Goal: Find contact information: Find contact information

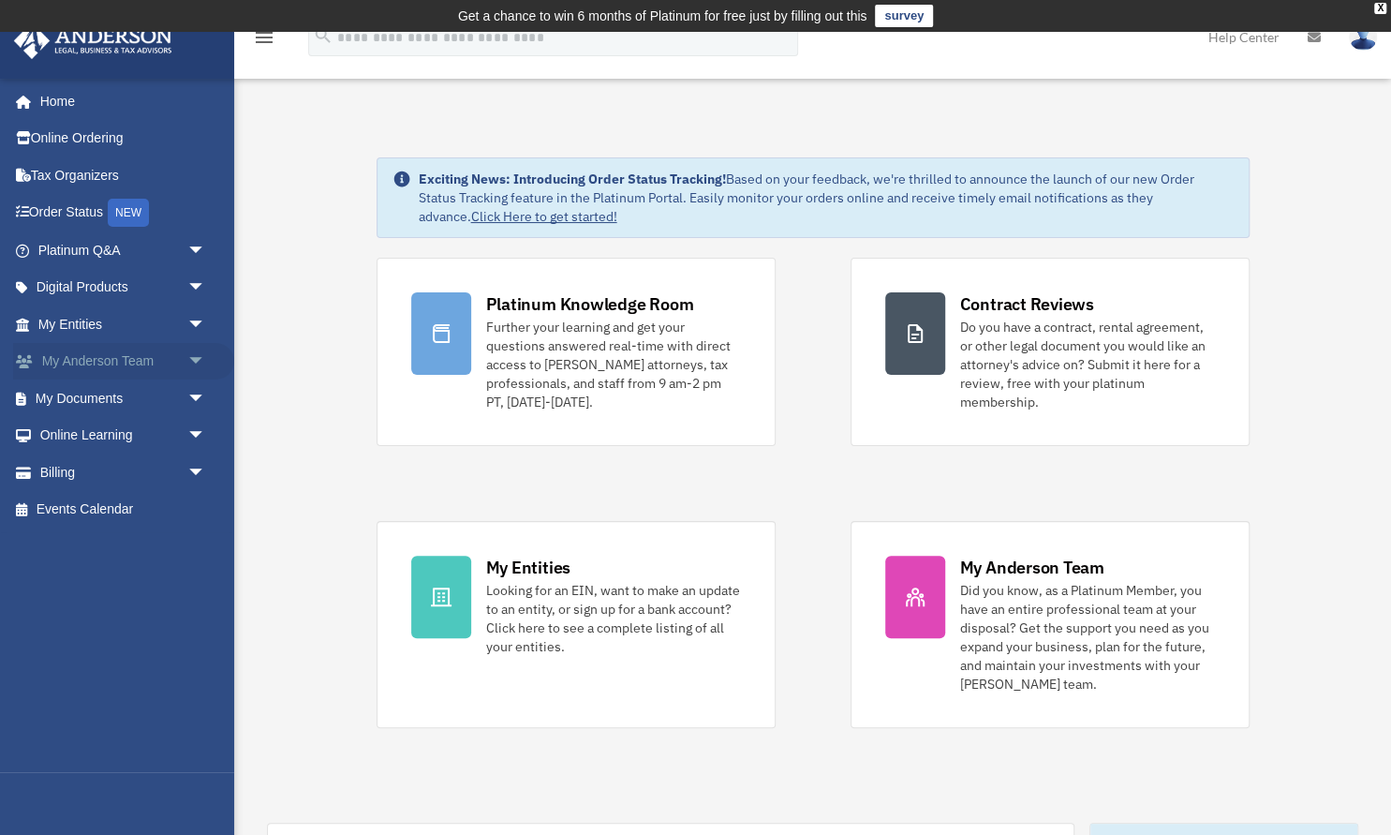
click at [197, 366] on span "arrow_drop_down" at bounding box center [205, 362] width 37 height 38
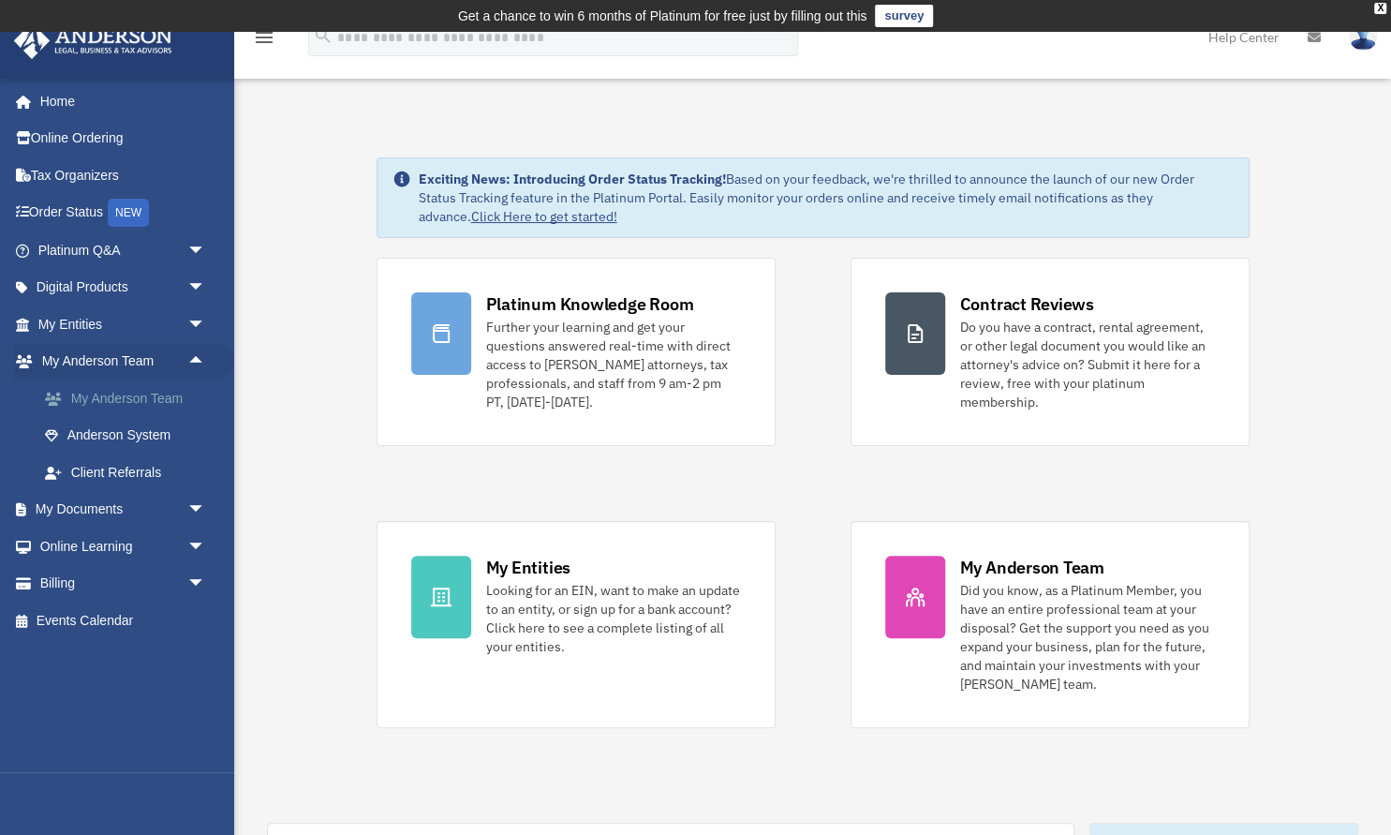
click at [158, 407] on link "My Anderson Team" at bounding box center [130, 397] width 208 height 37
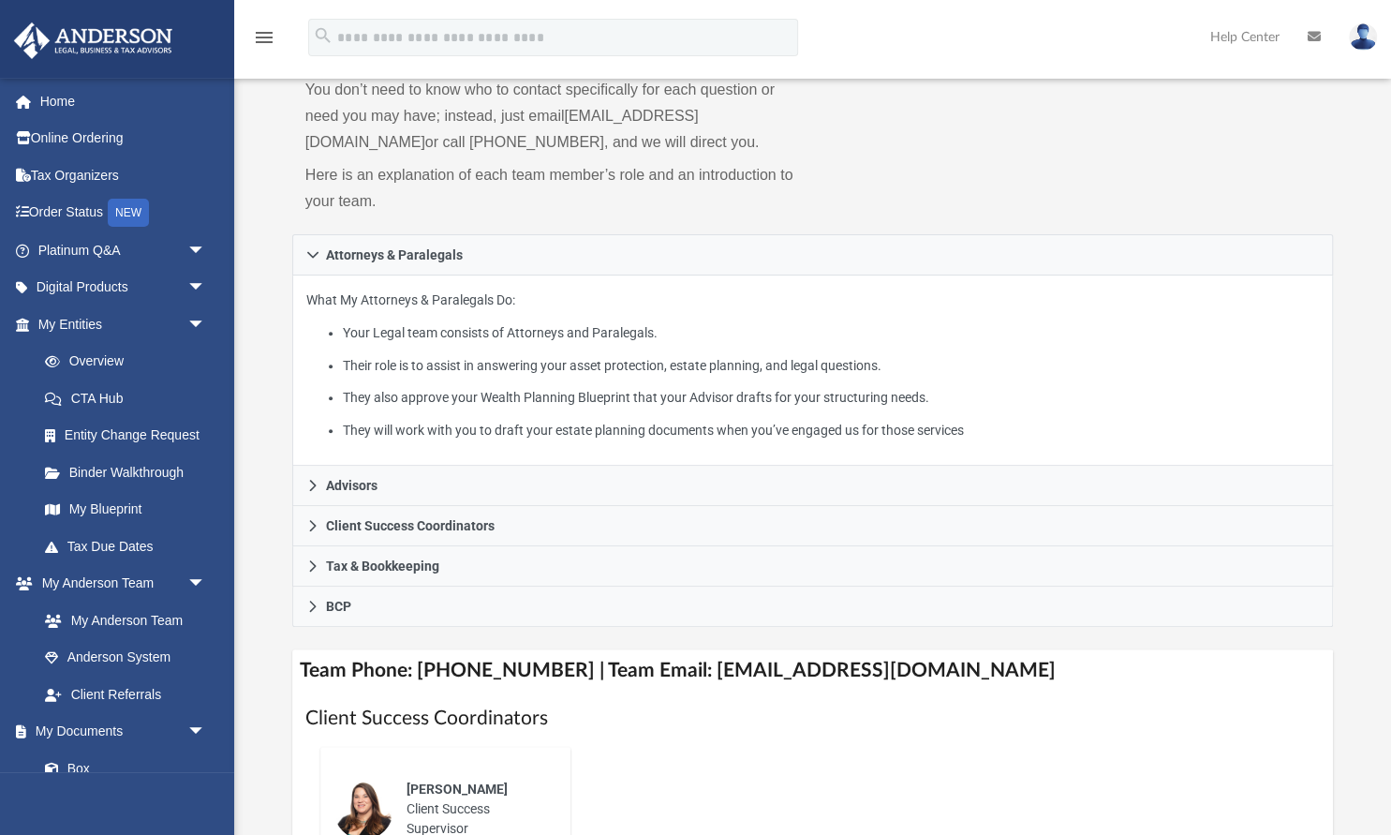
scroll to position [198, 0]
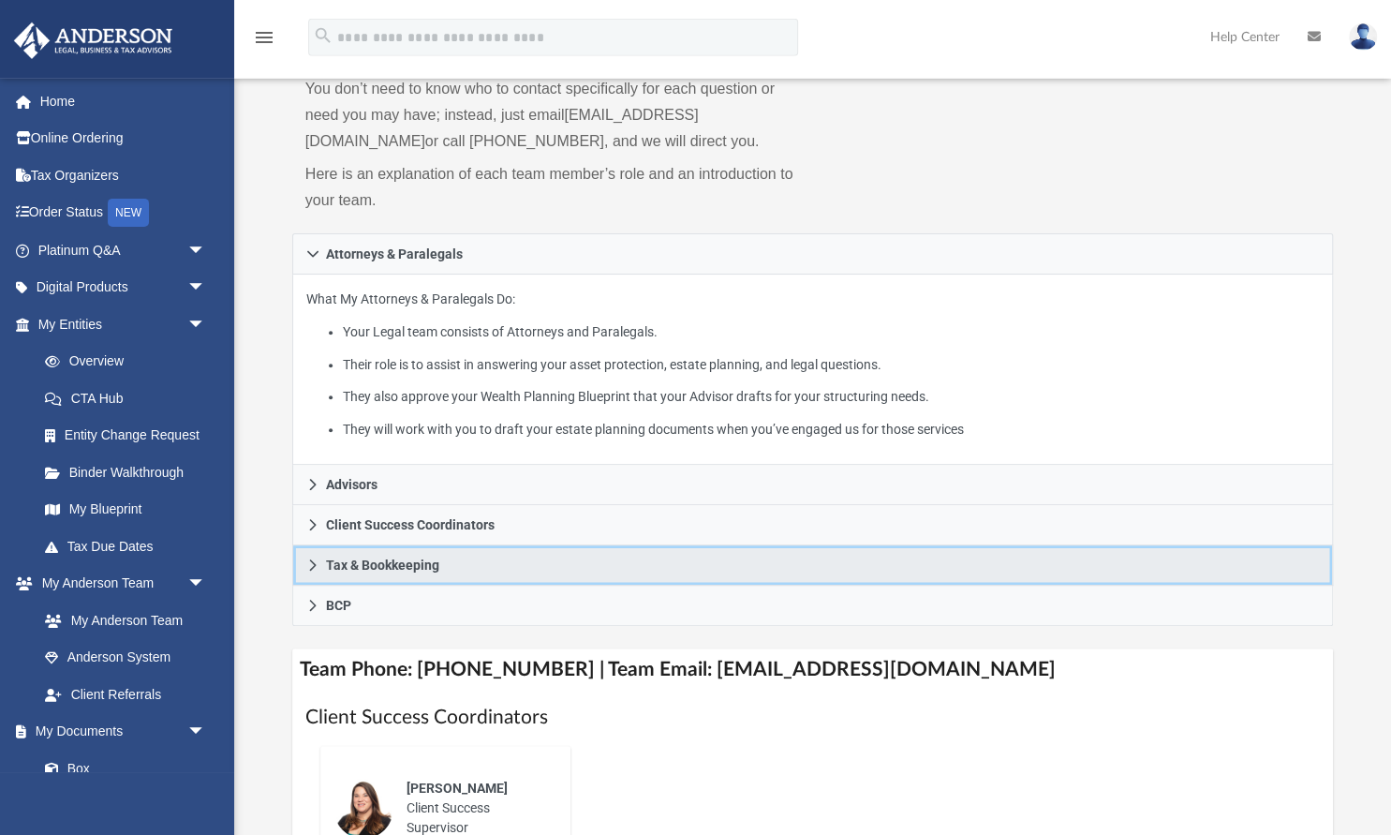
click at [308, 567] on icon at bounding box center [312, 564] width 13 height 13
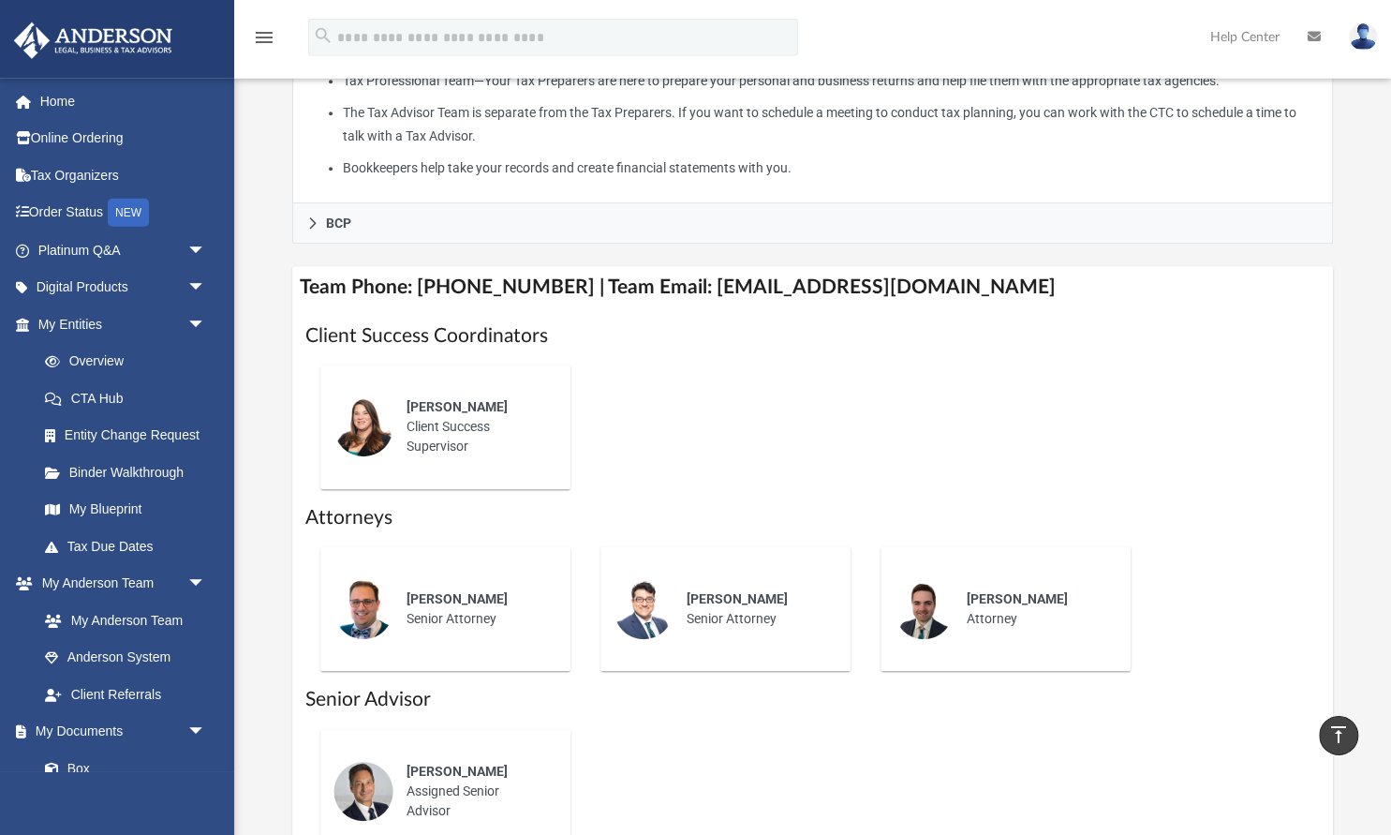
scroll to position [733, 0]
click at [379, 449] on img at bounding box center [363, 426] width 60 height 60
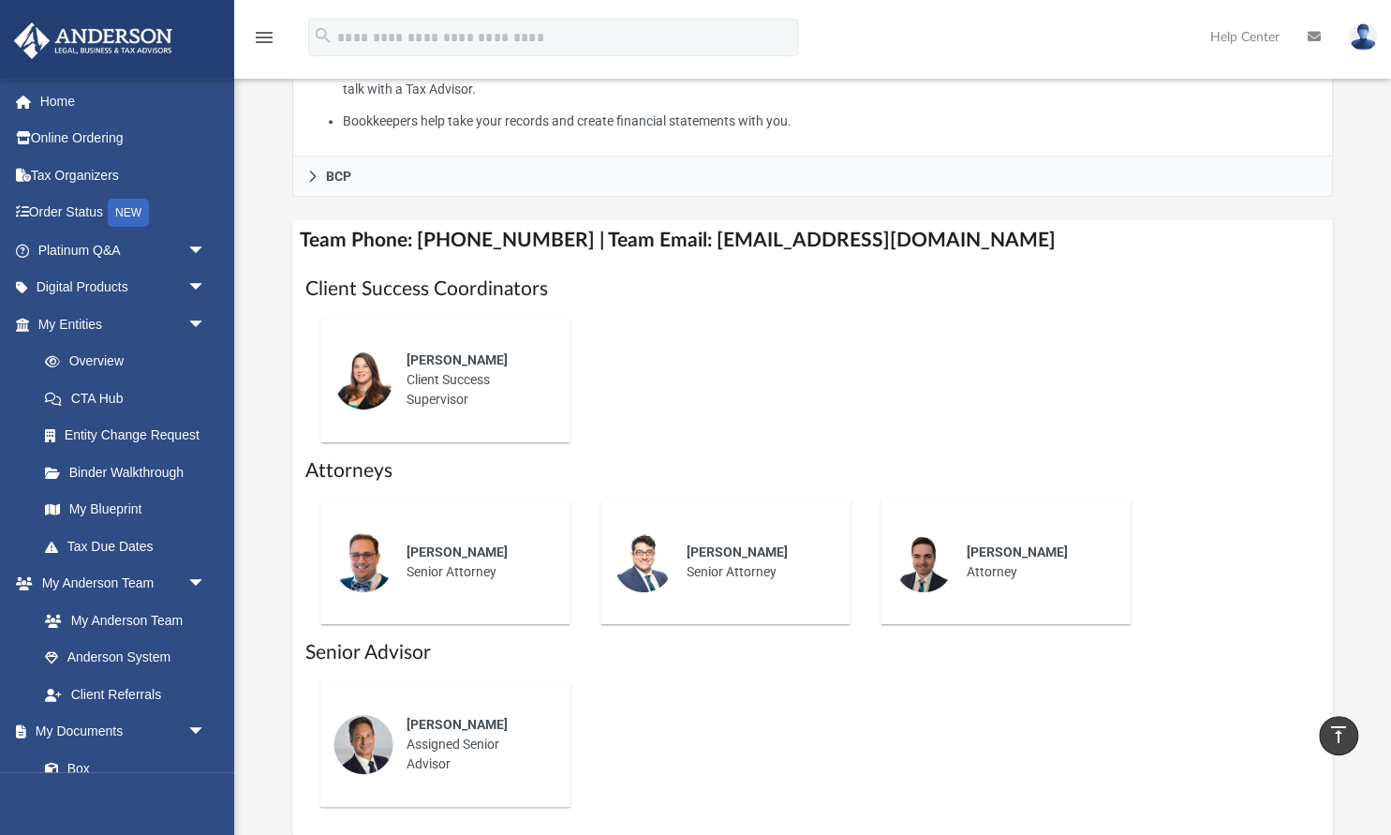
scroll to position [781, 0]
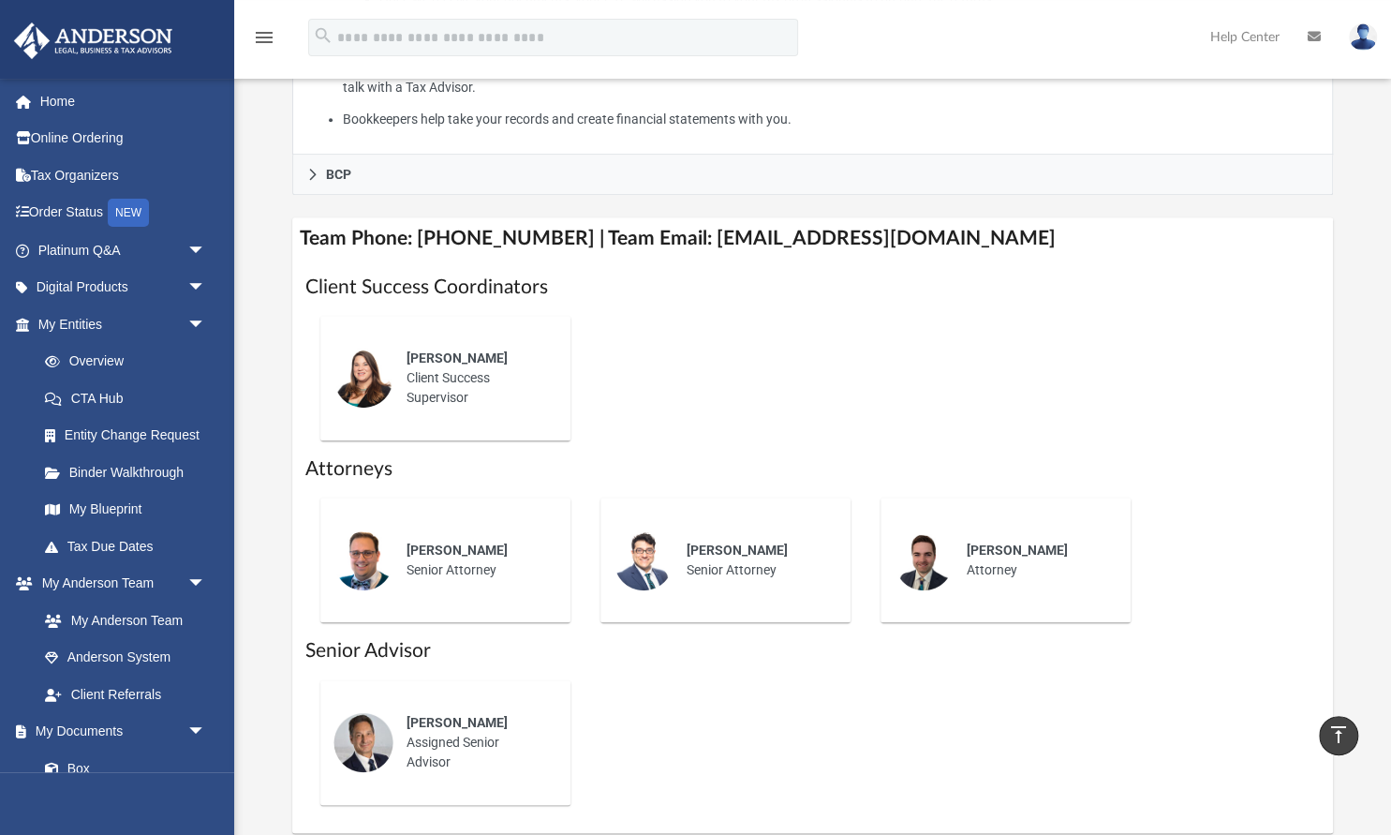
click at [429, 413] on div "Alisha Basom Client Success Supervisor" at bounding box center [475, 377] width 164 height 85
click at [130, 555] on link "Tax Due Dates" at bounding box center [130, 545] width 208 height 37
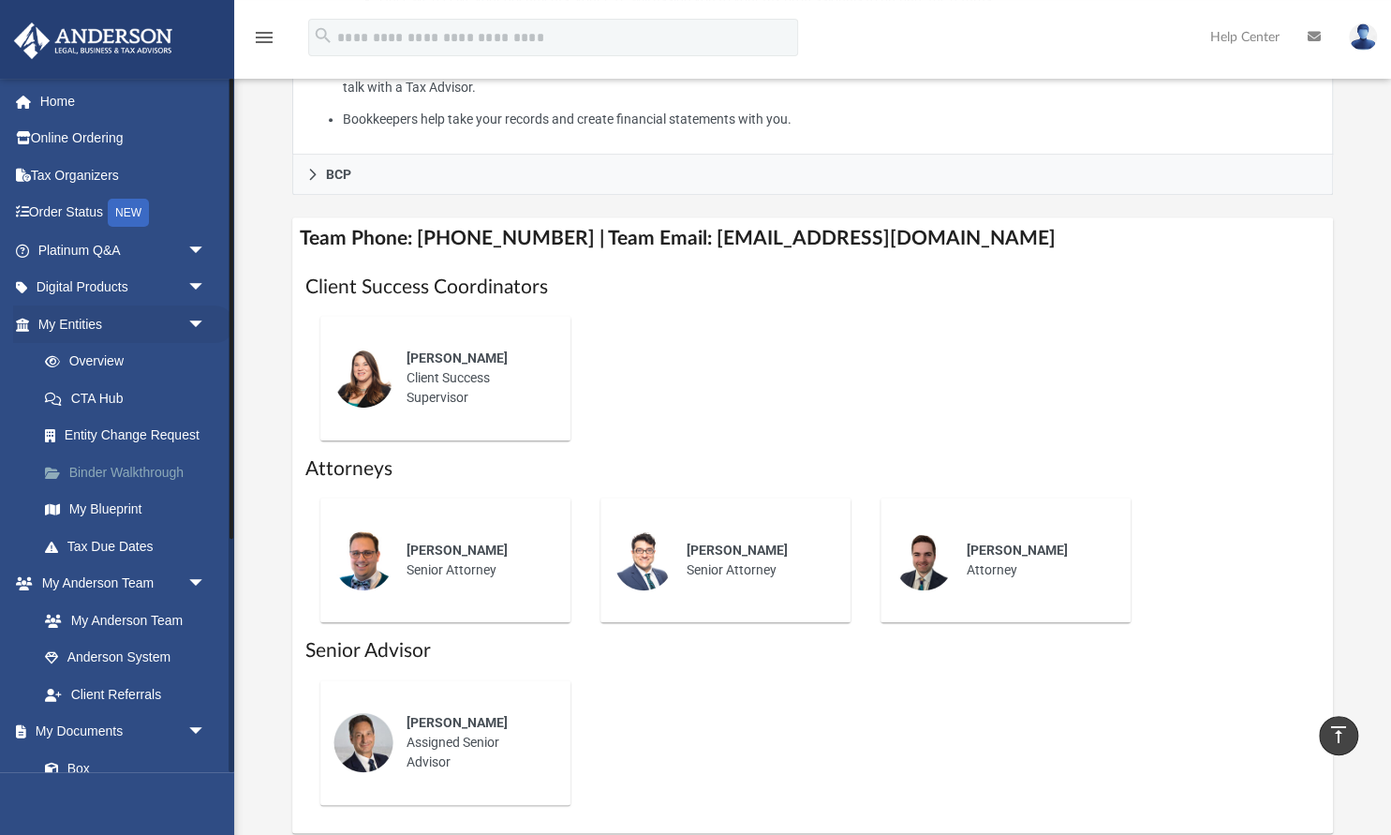
click at [131, 484] on link "Binder Walkthrough" at bounding box center [130, 471] width 208 height 37
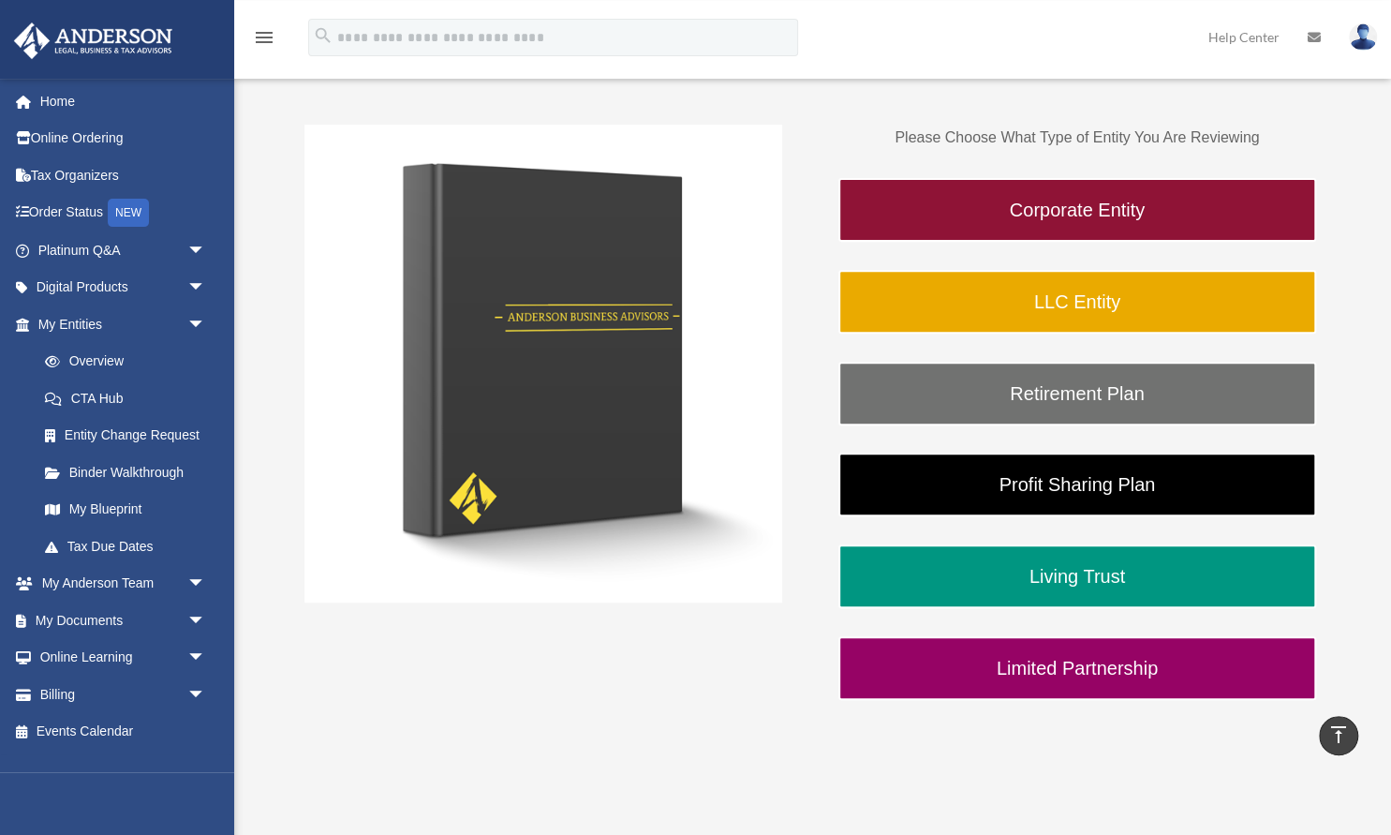
scroll to position [282, 0]
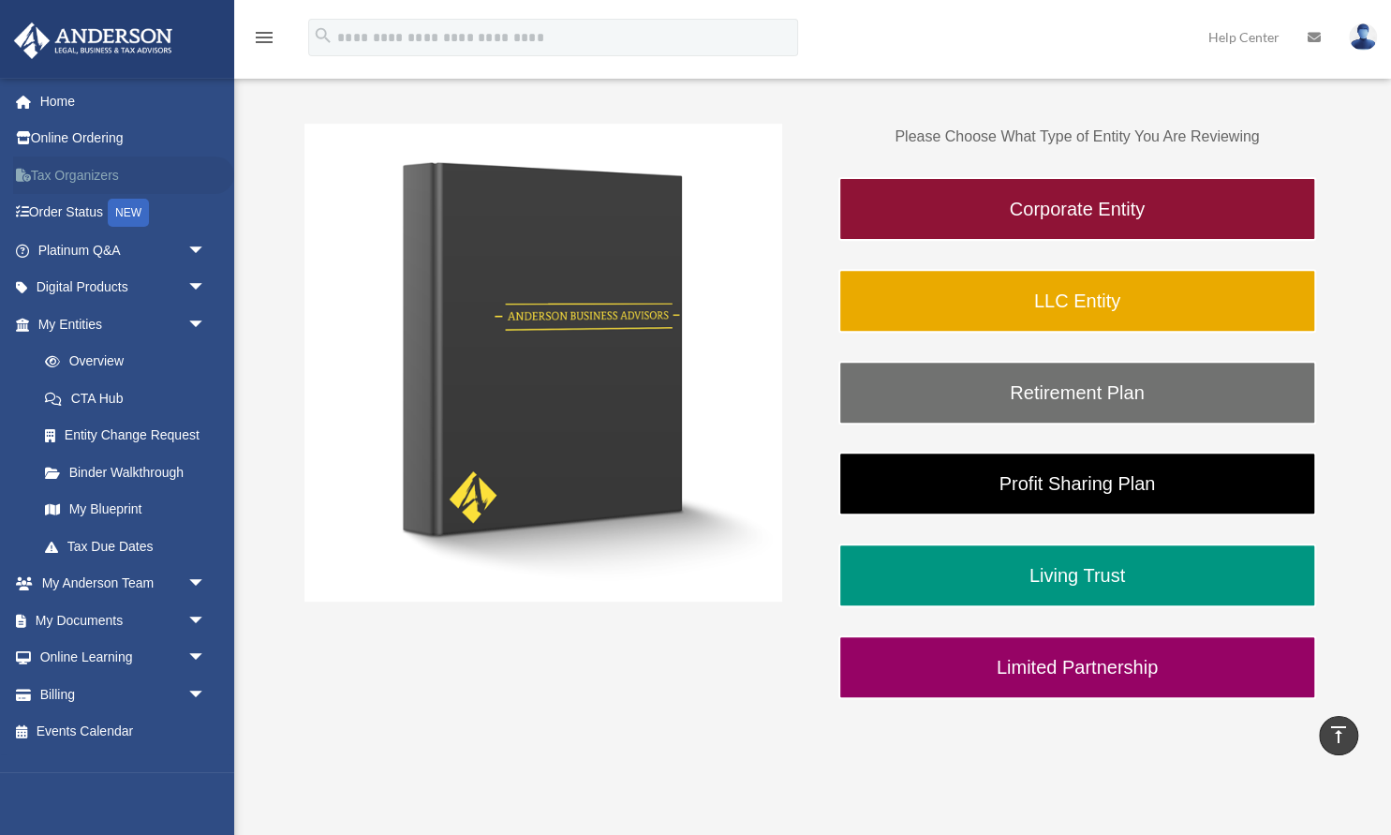
click at [52, 176] on link "Tax Organizers" at bounding box center [123, 174] width 221 height 37
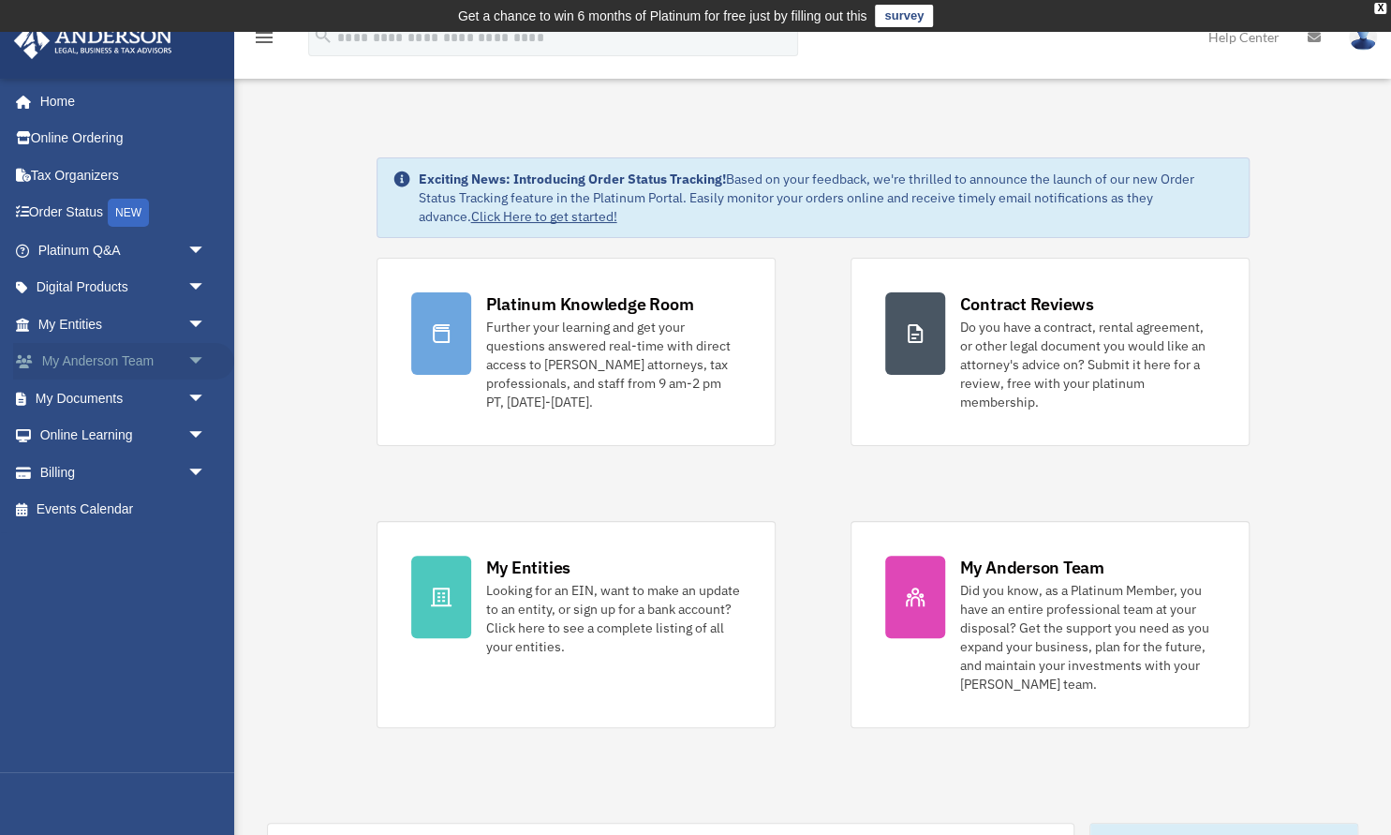
click at [155, 366] on link "My Anderson Team arrow_drop_down" at bounding box center [123, 361] width 221 height 37
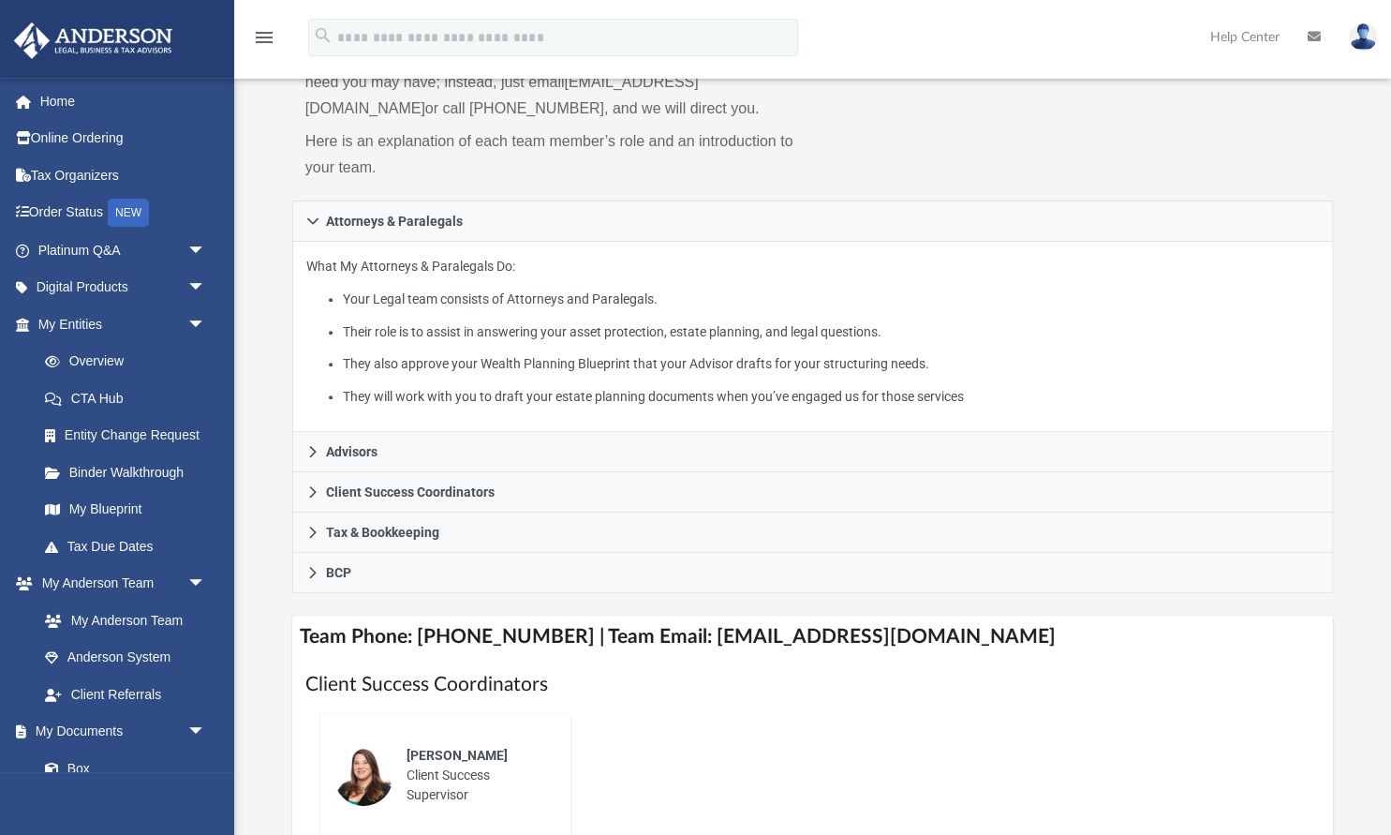
scroll to position [384, 0]
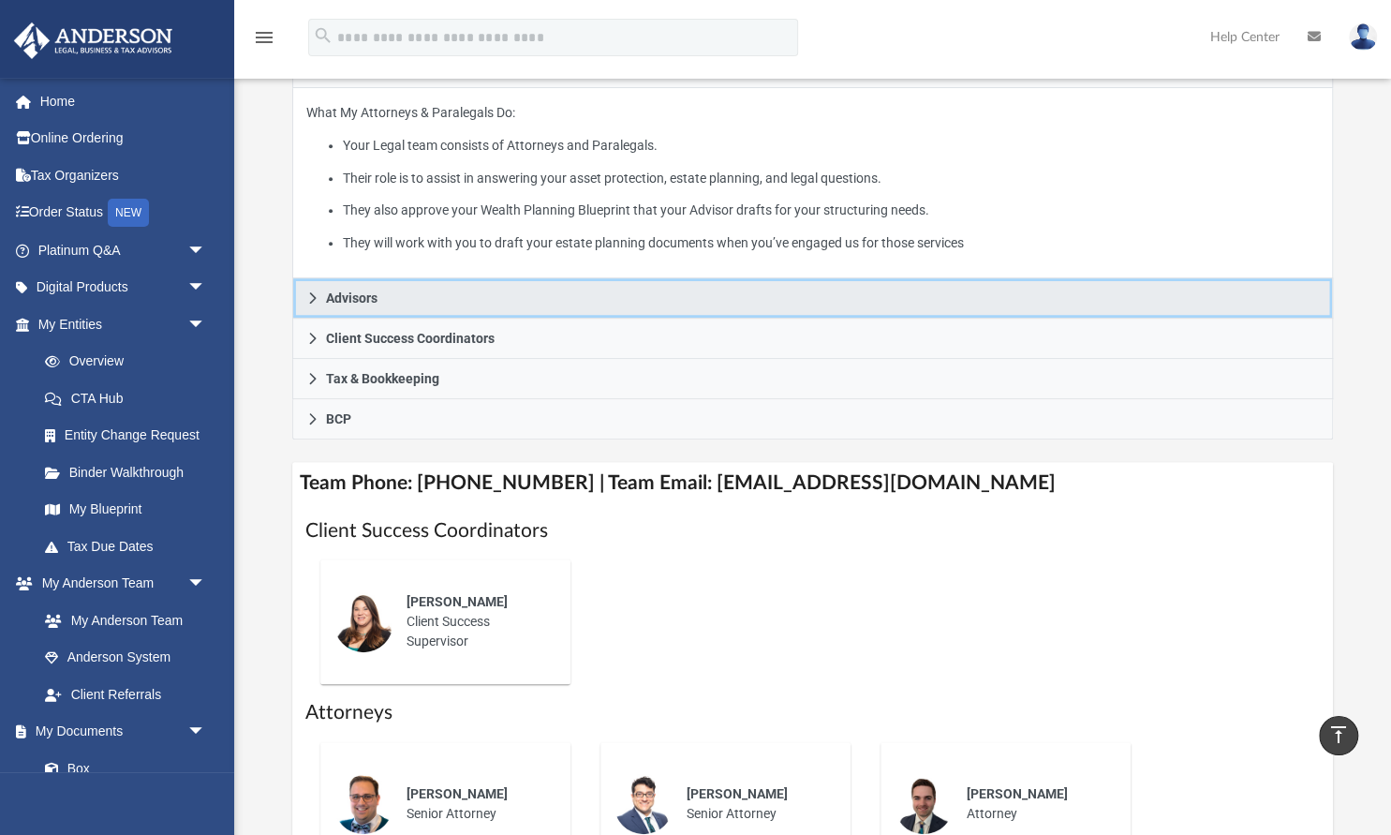
click at [324, 301] on link "Advisors" at bounding box center [813, 298] width 1042 height 40
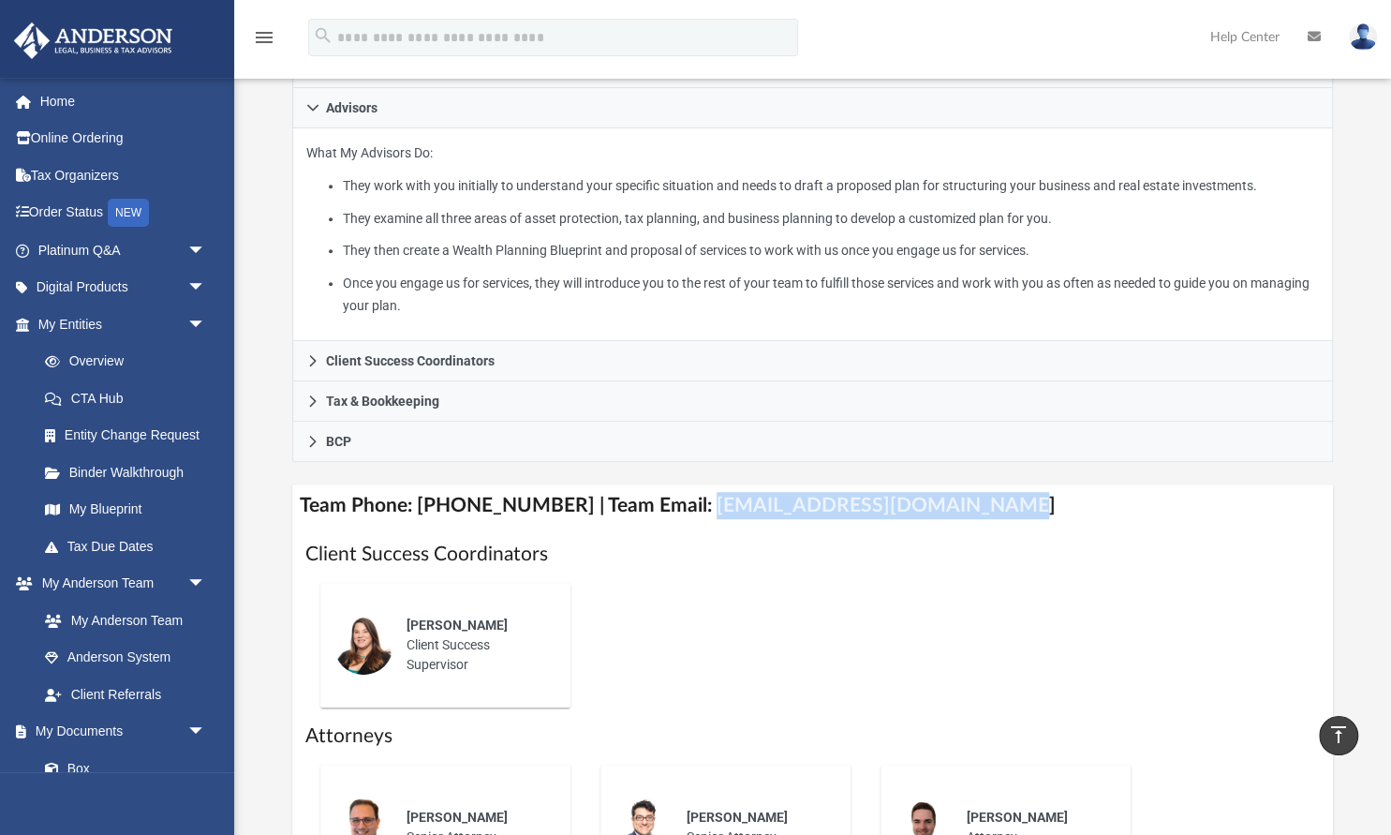
drag, startPoint x: 681, startPoint y: 501, endPoint x: 977, endPoint y: 508, distance: 296.1
click at [977, 508] on h4 "Team Phone: (725) 201-7544 | Team Email: myteam@andersonadvisors.com" at bounding box center [813, 505] width 1042 height 42
copy h4 "myteam@andersonadvisors.com"
click at [117, 113] on link "Home" at bounding box center [123, 100] width 221 height 37
